Goal: Check status

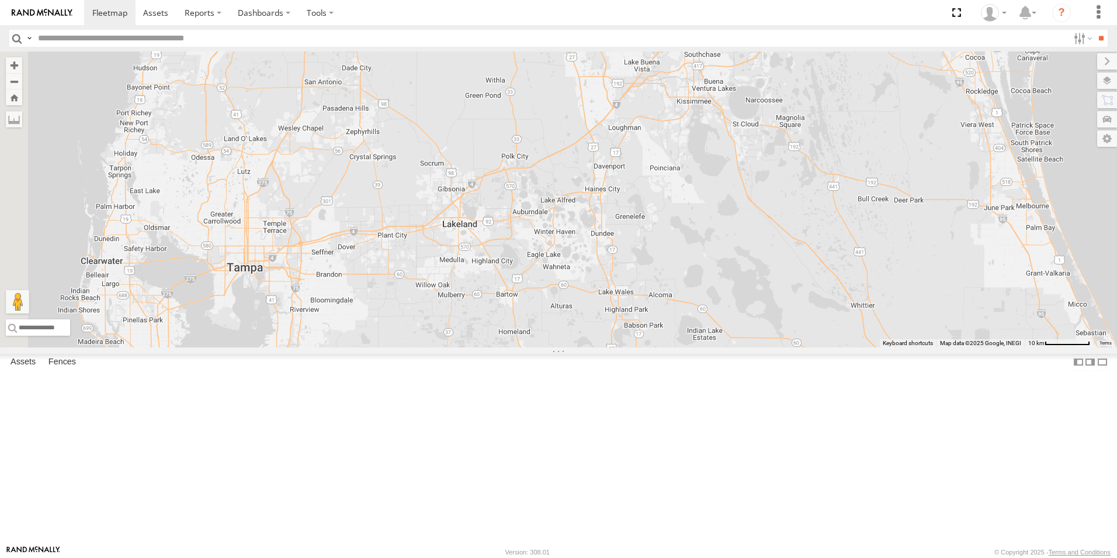
drag, startPoint x: 612, startPoint y: 438, endPoint x: 843, endPoint y: 400, distance: 234.5
click at [843, 347] on div at bounding box center [558, 199] width 1117 height 296
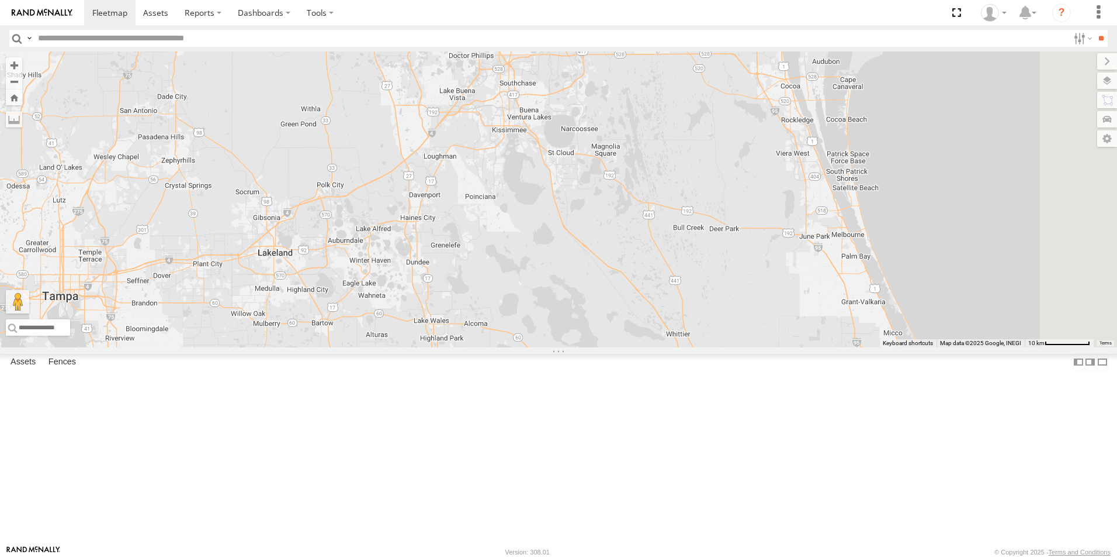
drag, startPoint x: 794, startPoint y: 400, endPoint x: 608, endPoint y: 429, distance: 188.7
click at [608, 347] on div at bounding box center [558, 199] width 1117 height 296
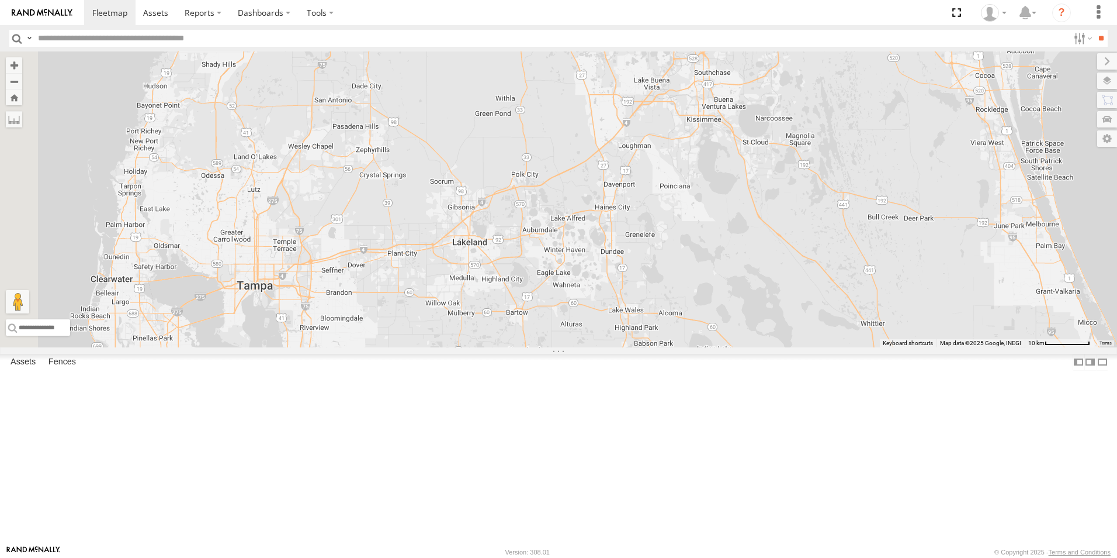
drag, startPoint x: 600, startPoint y: 405, endPoint x: 764, endPoint y: 397, distance: 164.4
click at [764, 347] on div at bounding box center [558, 199] width 1117 height 296
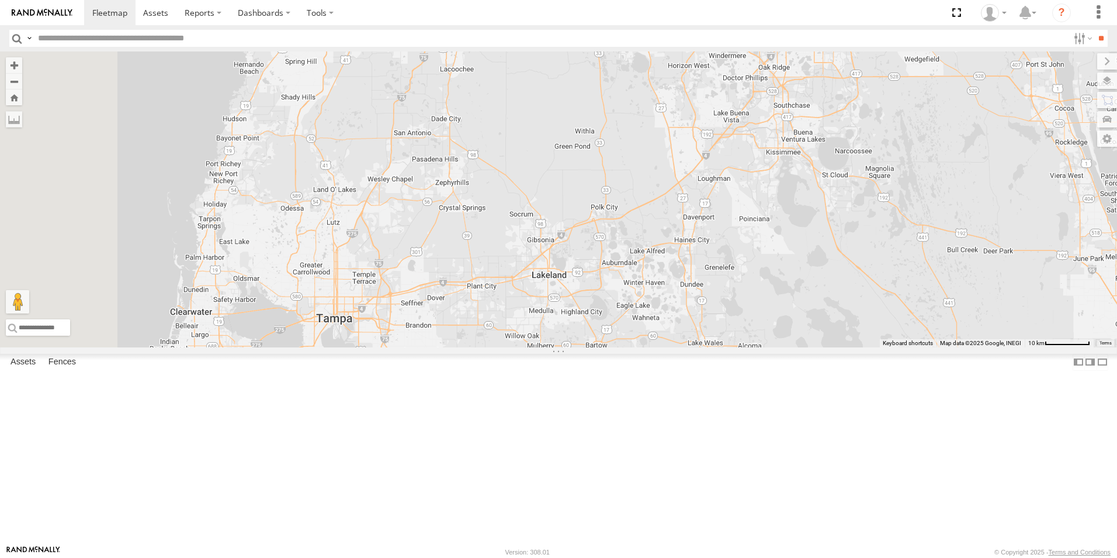
drag, startPoint x: 455, startPoint y: 325, endPoint x: 825, endPoint y: 461, distance: 394.2
click at [825, 347] on div at bounding box center [558, 199] width 1117 height 296
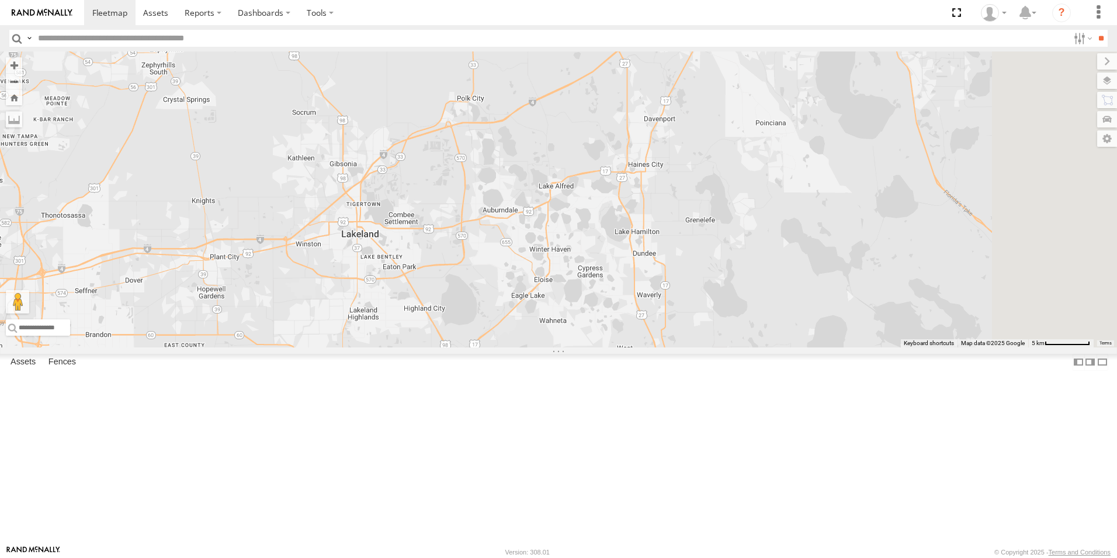
drag, startPoint x: 734, startPoint y: 376, endPoint x: 613, endPoint y: 408, distance: 125.3
click at [613, 347] on div at bounding box center [558, 199] width 1117 height 296
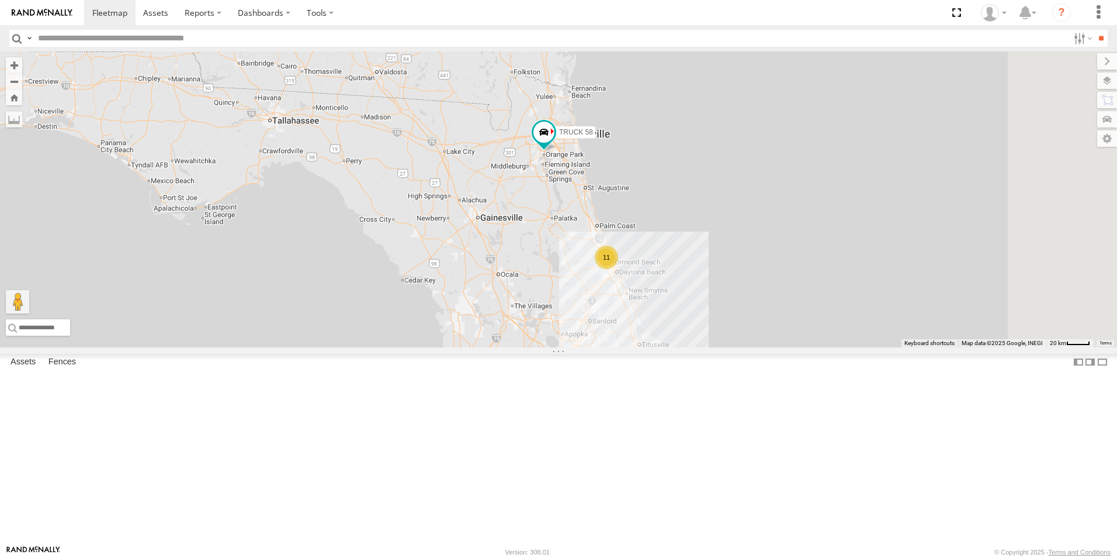
drag, startPoint x: 716, startPoint y: 218, endPoint x: 656, endPoint y: 336, distance: 132.5
click at [656, 336] on div "11 TRUCK 58" at bounding box center [558, 199] width 1117 height 296
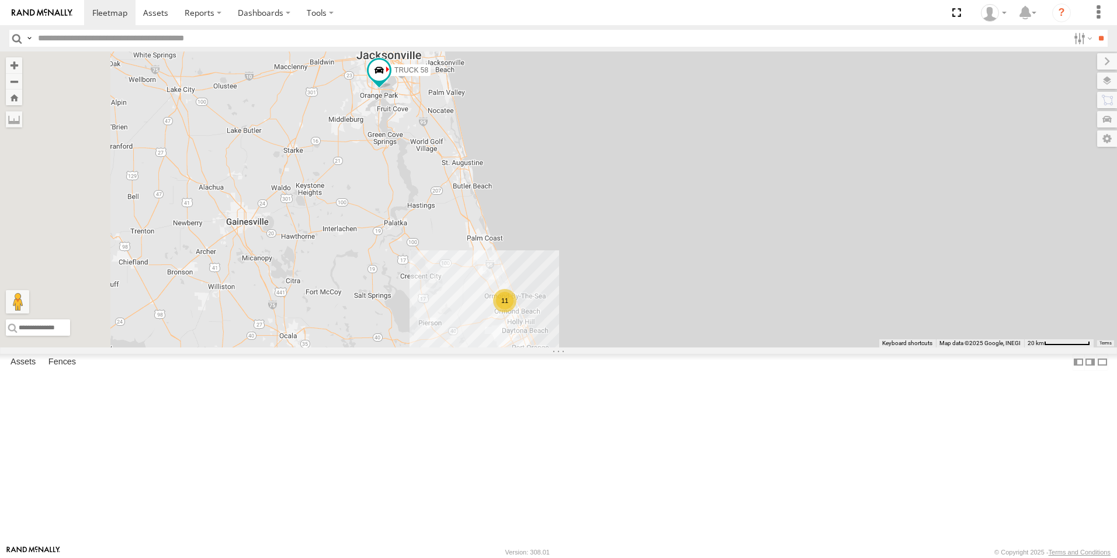
drag, startPoint x: 624, startPoint y: 336, endPoint x: 814, endPoint y: 275, distance: 199.4
click at [814, 275] on div "TRUCK 58 11" at bounding box center [558, 199] width 1117 height 296
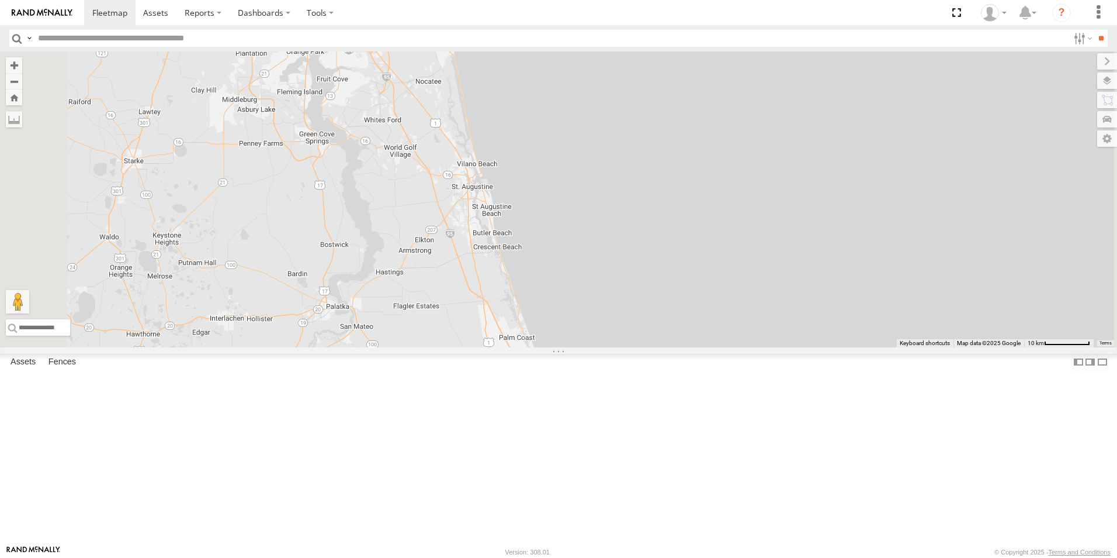
drag, startPoint x: 621, startPoint y: 257, endPoint x: 678, endPoint y: 323, distance: 87.5
click at [678, 323] on div "TRUCK 58 11" at bounding box center [558, 199] width 1117 height 296
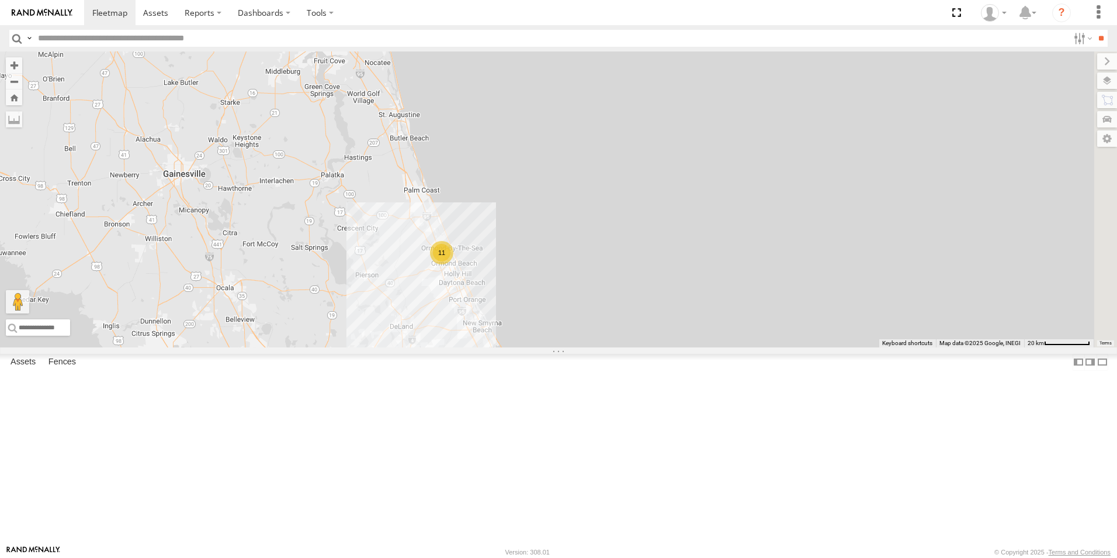
drag, startPoint x: 798, startPoint y: 269, endPoint x: 695, endPoint y: 179, distance: 136.7
click at [695, 179] on div "TRUCK 58 11" at bounding box center [558, 199] width 1117 height 296
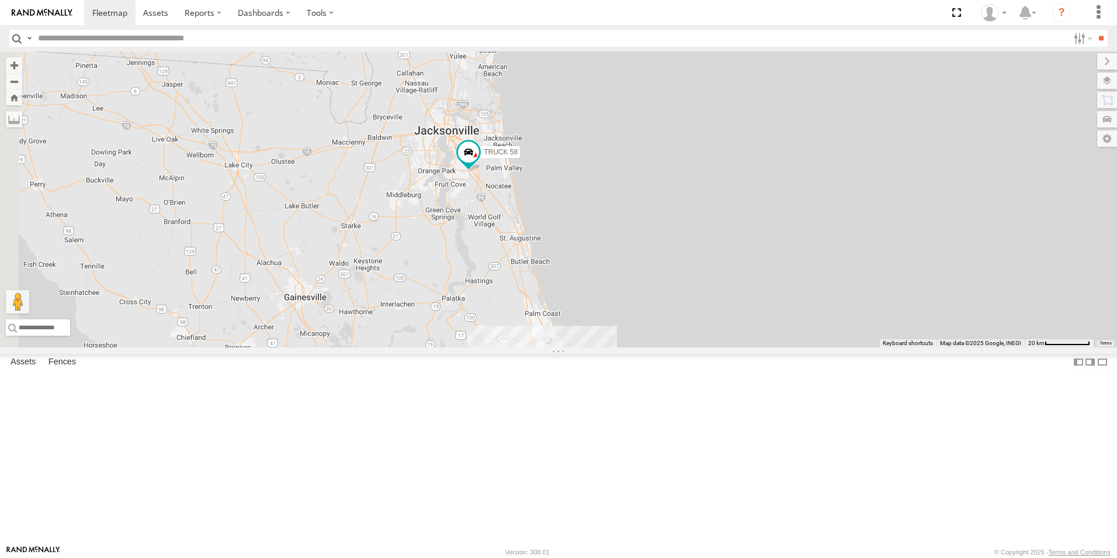
drag, startPoint x: 673, startPoint y: 219, endPoint x: 801, endPoint y: 343, distance: 178.1
click at [801, 343] on div "TRUCK 58 11" at bounding box center [558, 199] width 1117 height 296
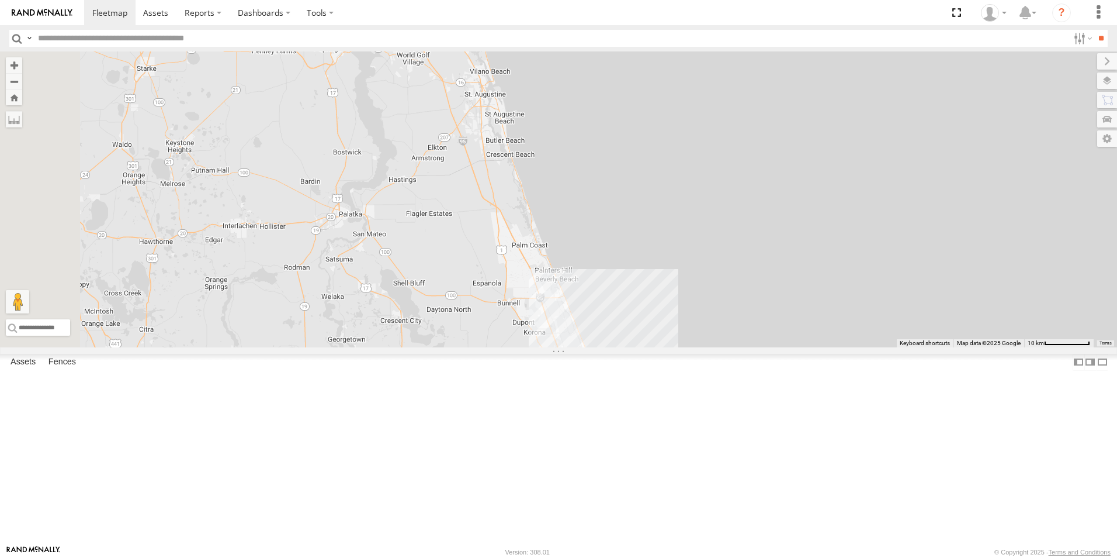
drag, startPoint x: 670, startPoint y: 357, endPoint x: 788, endPoint y: 233, distance: 171.1
click at [788, 233] on div "TRUCK 58" at bounding box center [558, 199] width 1117 height 296
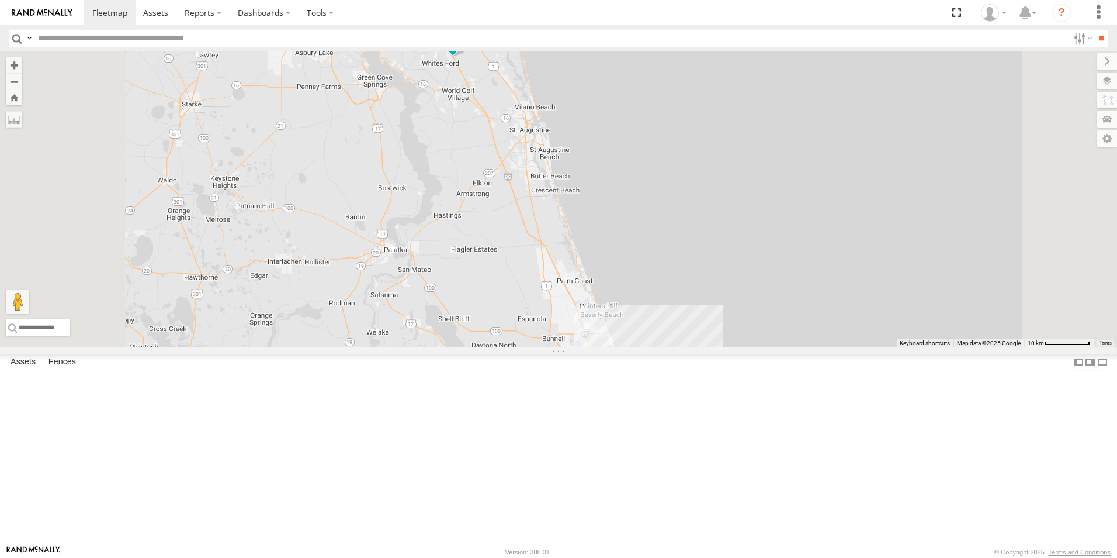
drag, startPoint x: 760, startPoint y: 277, endPoint x: 806, endPoint y: 313, distance: 59.1
click at [806, 313] on div "TRUCK 58 11" at bounding box center [558, 199] width 1117 height 296
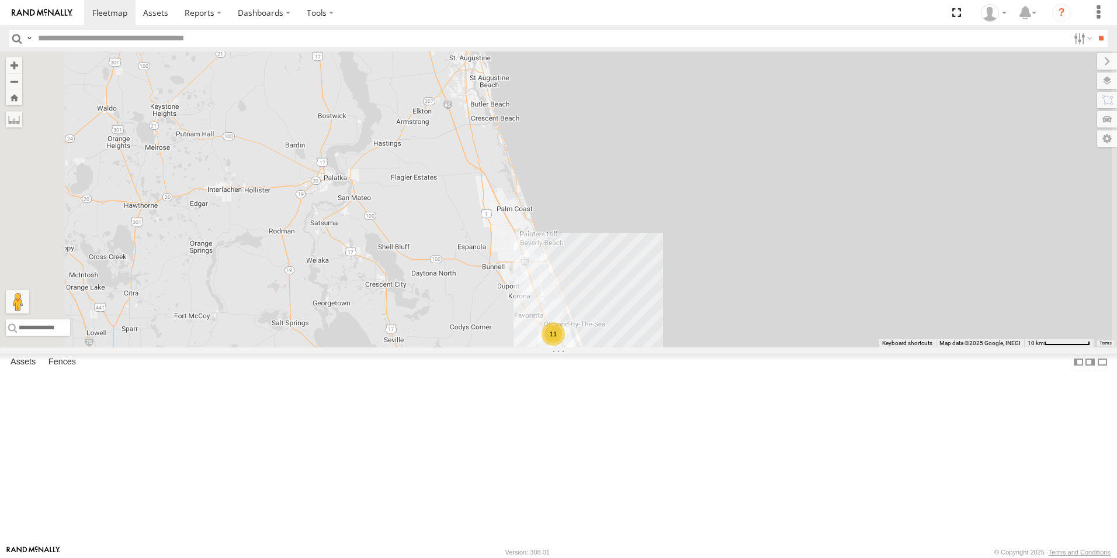
drag, startPoint x: 771, startPoint y: 247, endPoint x: 716, endPoint y: 173, distance: 92.3
click at [716, 173] on div "TRUCK 58 11" at bounding box center [558, 199] width 1117 height 296
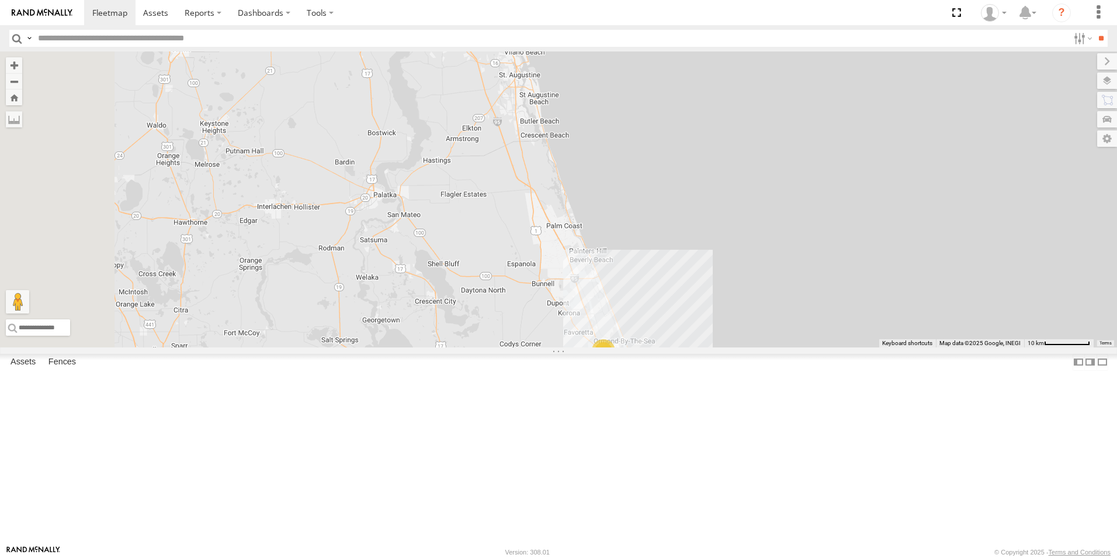
drag, startPoint x: 717, startPoint y: 241, endPoint x: 769, endPoint y: 258, distance: 54.7
click at [769, 258] on div "TRUCK 58 11" at bounding box center [558, 199] width 1117 height 296
